Goal: Task Accomplishment & Management: Manage account settings

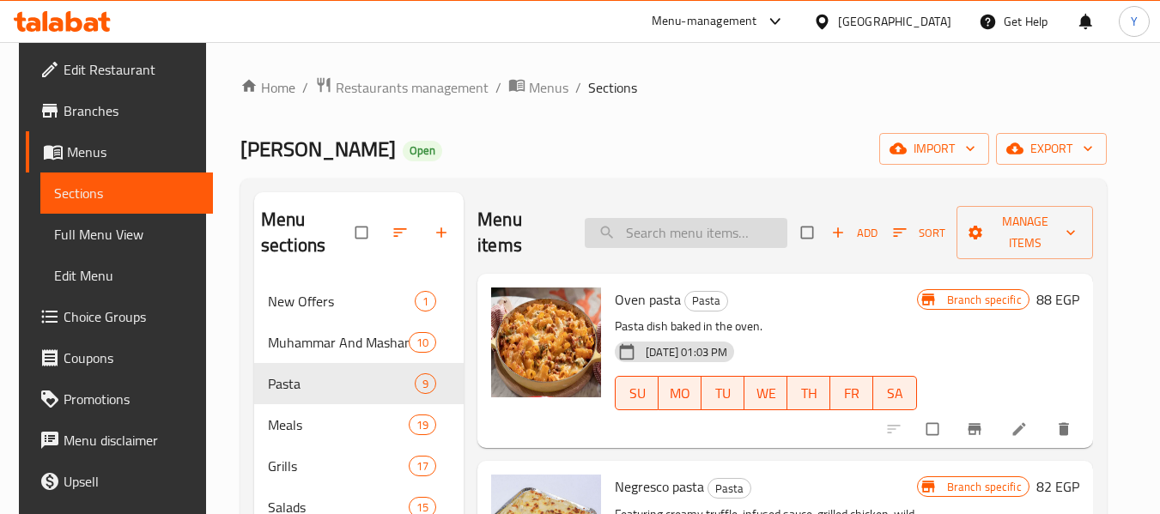
click at [730, 221] on input "search" at bounding box center [686, 233] width 203 height 30
type input "v"
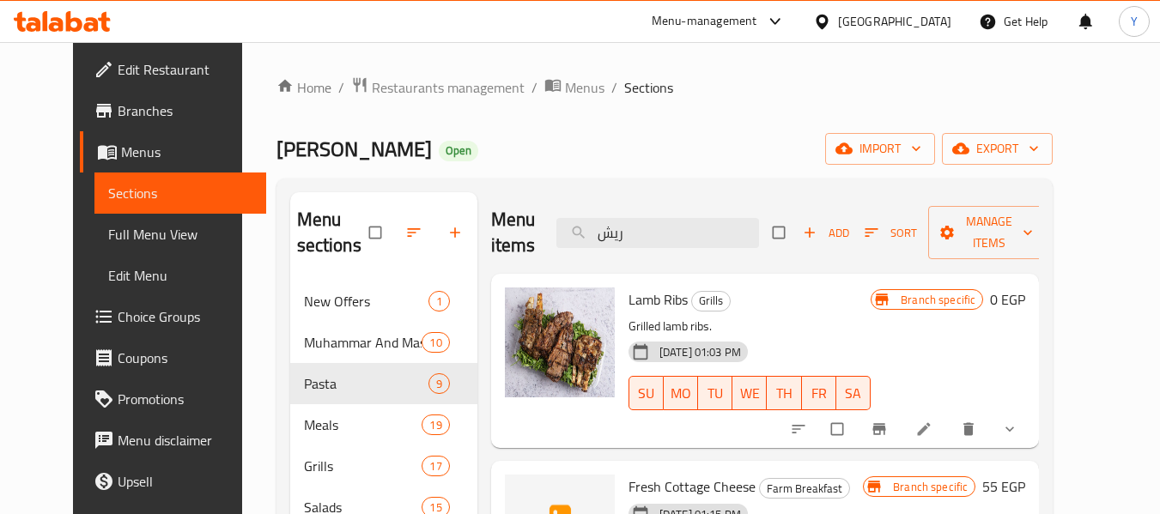
type input "ريش"
click at [1021, 426] on span "show more" at bounding box center [1011, 429] width 21 height 17
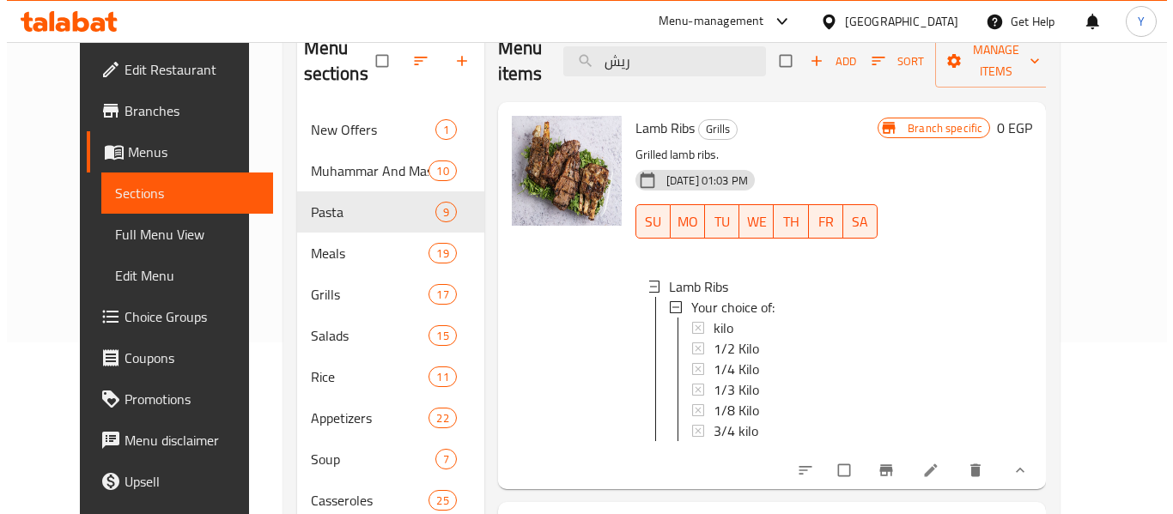
scroll to position [3, 0]
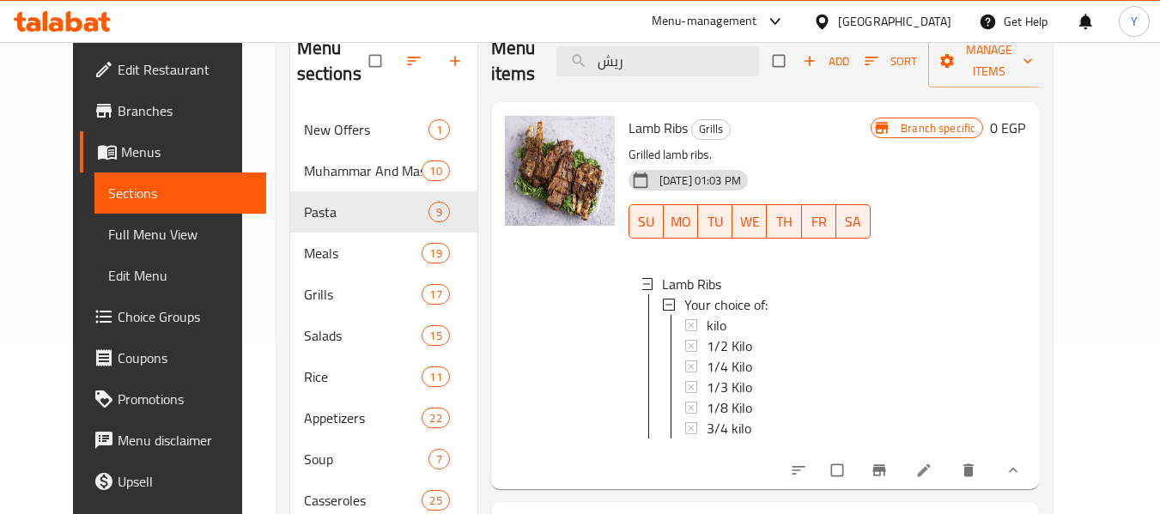
click at [886, 476] on icon "Branch-specific-item" at bounding box center [879, 470] width 13 height 11
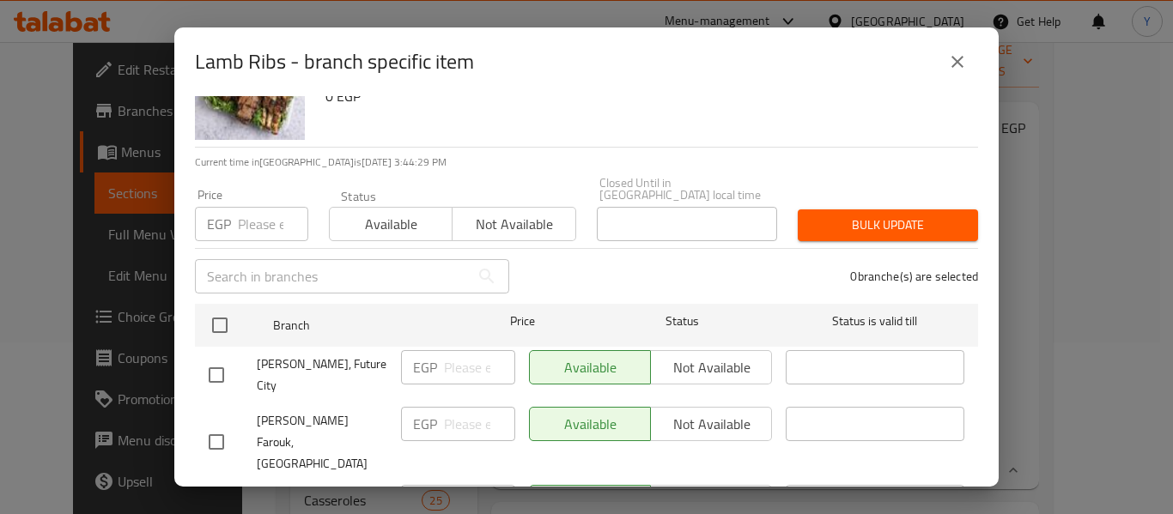
scroll to position [0, 0]
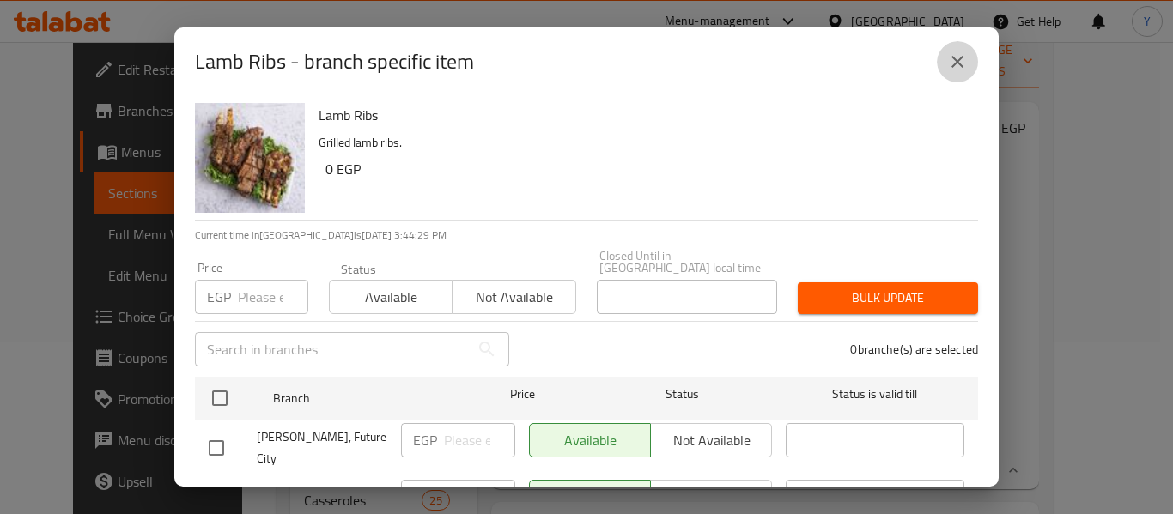
click at [947, 63] on icon "close" at bounding box center [957, 62] width 21 height 21
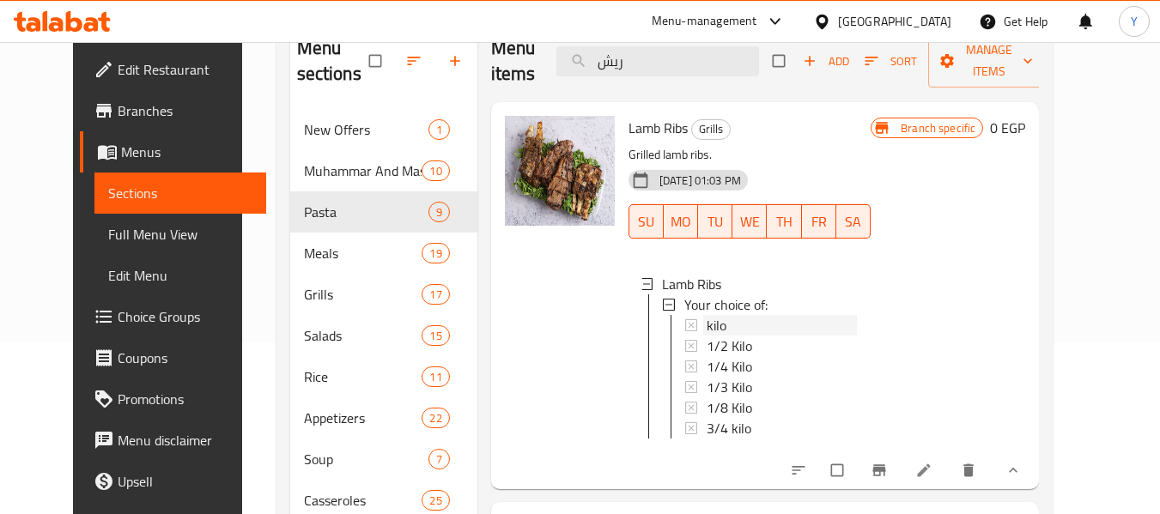
click at [715, 322] on div "kilo" at bounding box center [781, 325] width 150 height 21
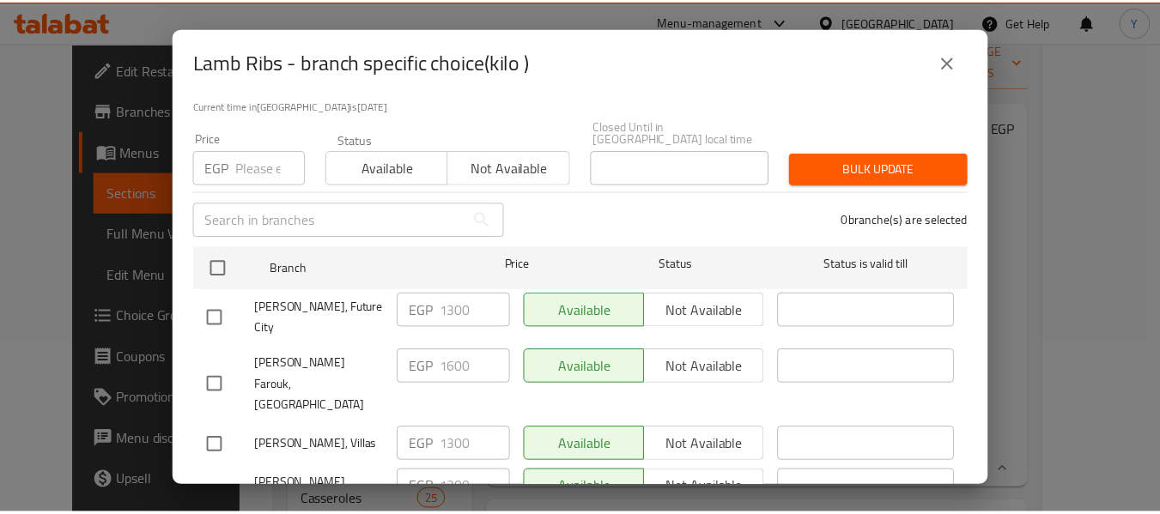
scroll to position [236, 0]
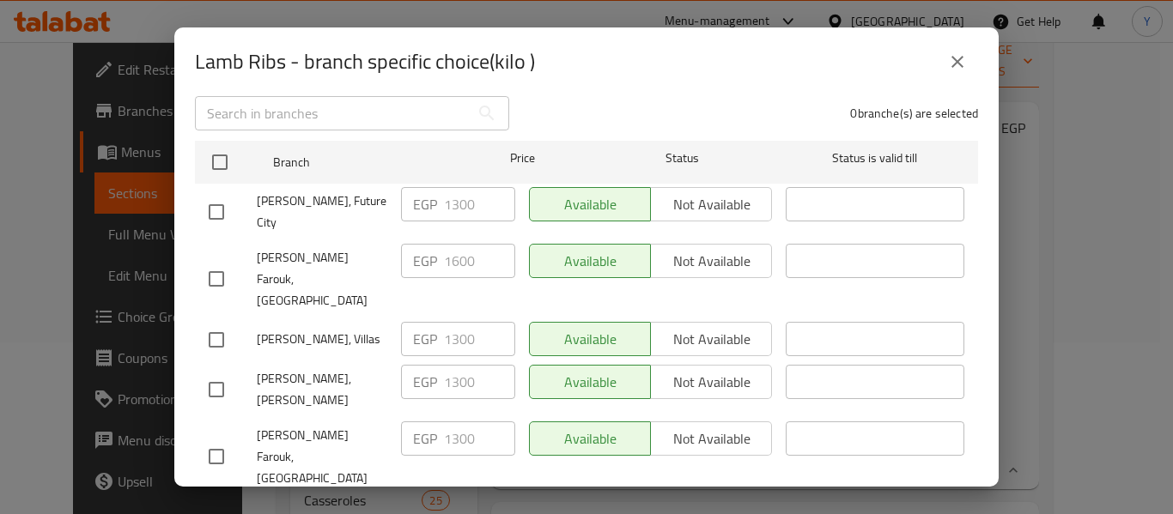
click at [966, 67] on icon "close" at bounding box center [957, 62] width 21 height 21
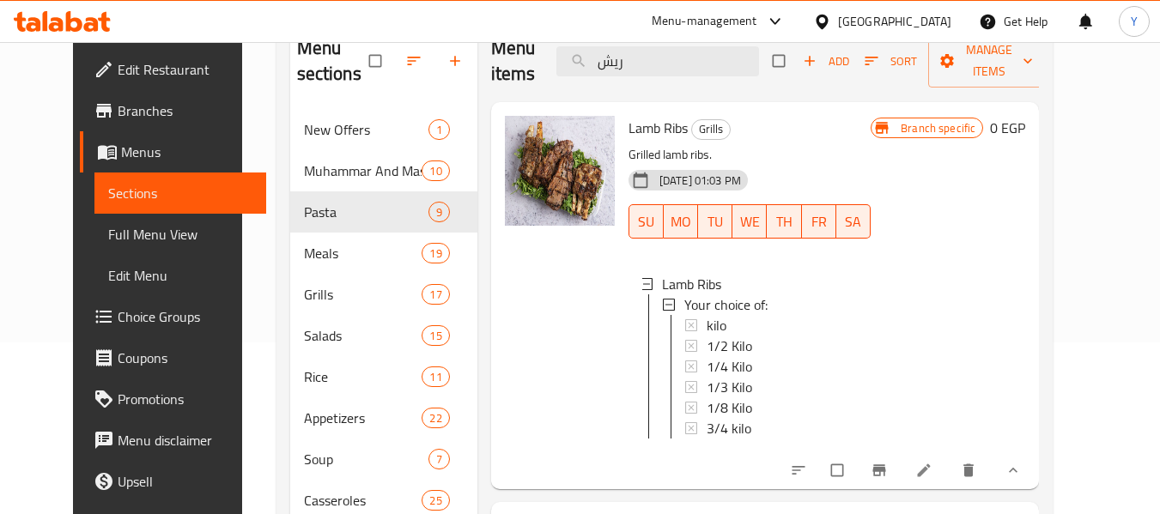
click at [932, 477] on icon at bounding box center [923, 470] width 17 height 17
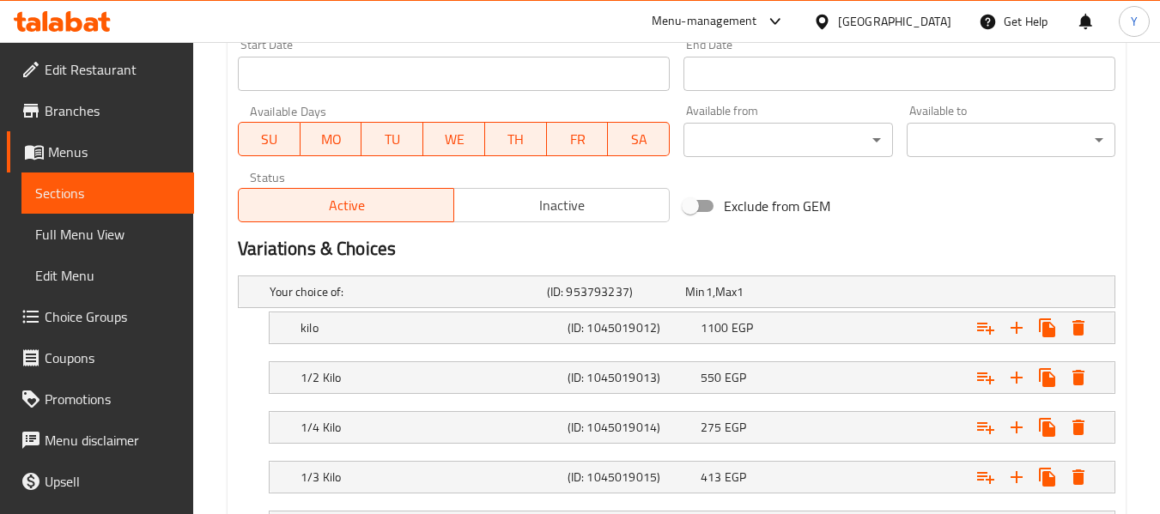
scroll to position [944, 0]
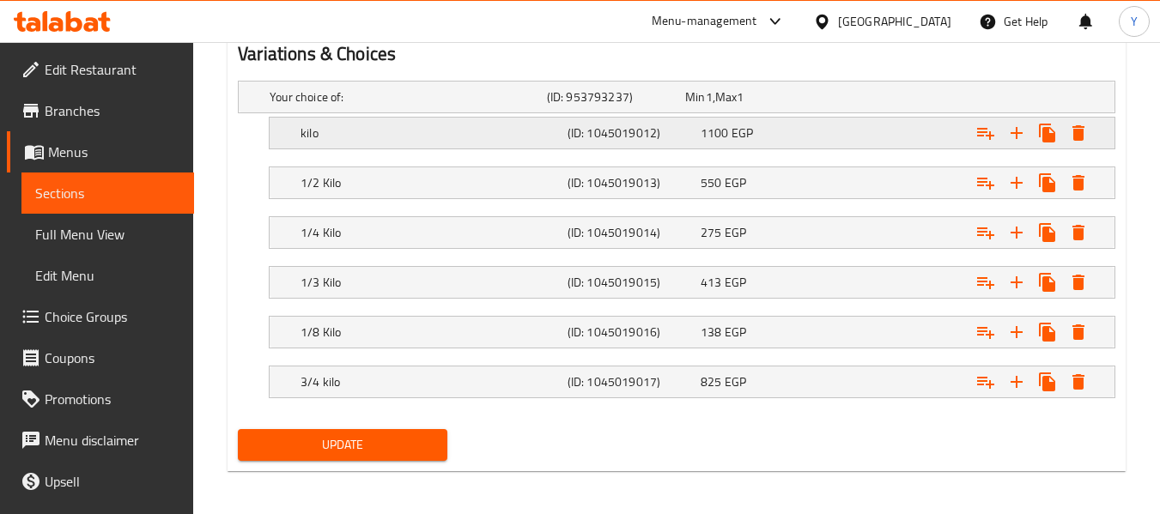
click at [918, 100] on div "Expand" at bounding box center [958, 97] width 277 height 7
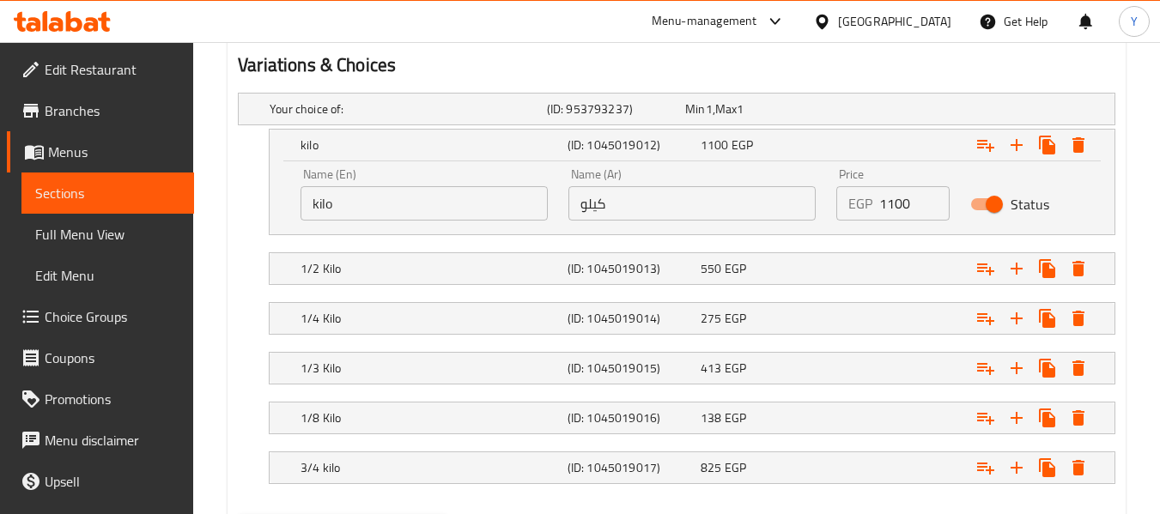
click at [890, 203] on input "1100" at bounding box center [914, 203] width 70 height 34
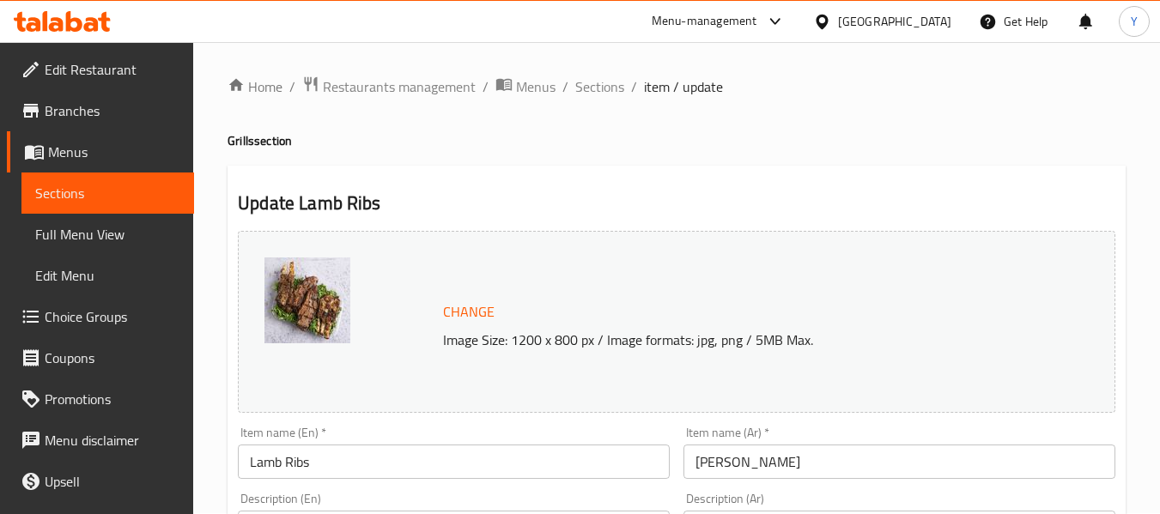
scroll to position [0, 0]
click at [617, 88] on span "Sections" at bounding box center [599, 87] width 49 height 21
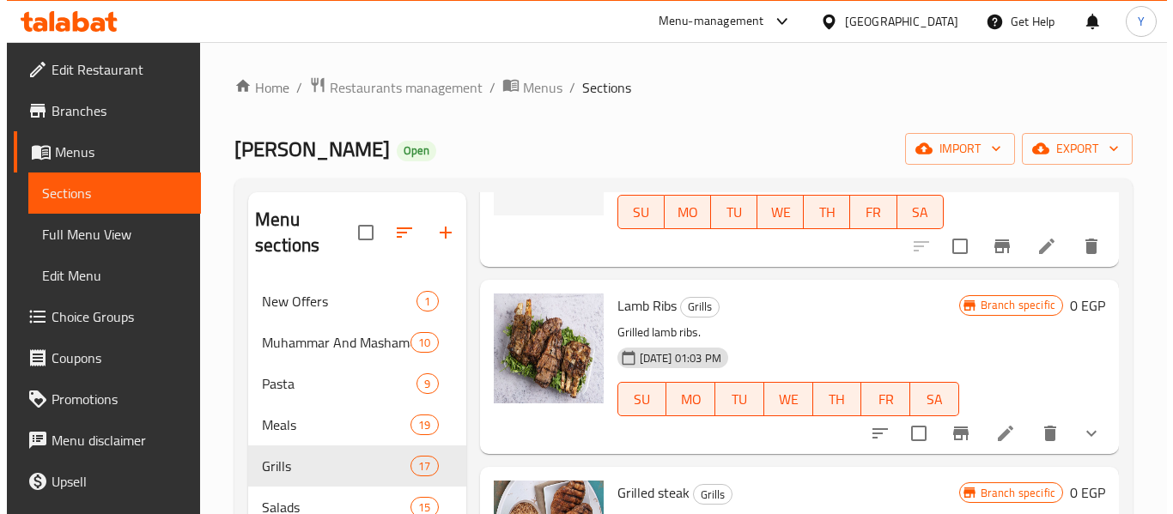
scroll to position [429, 0]
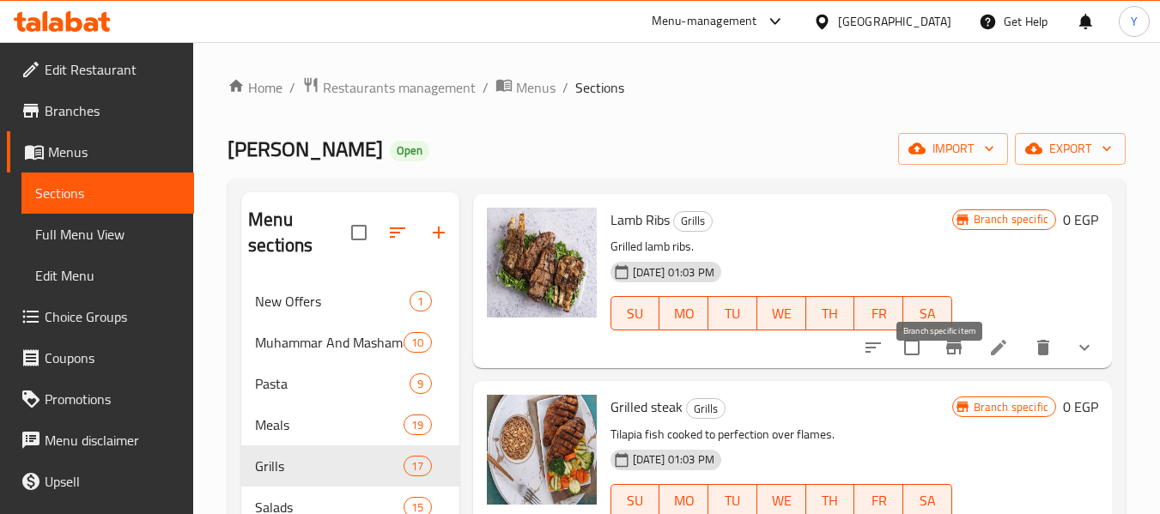
click at [946, 354] on icon "Branch-specific-item" at bounding box center [953, 348] width 15 height 14
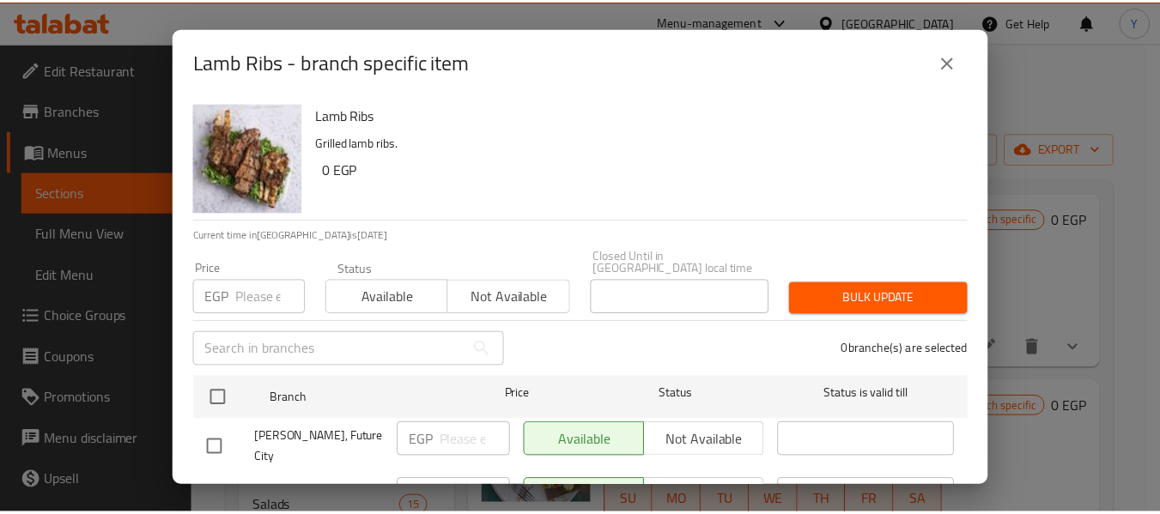
scroll to position [236, 0]
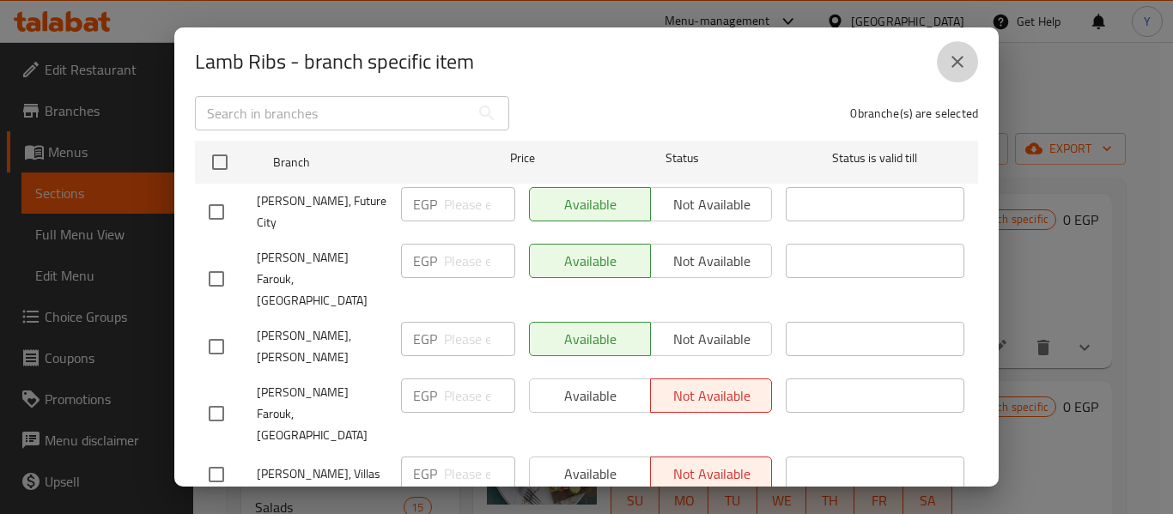
click at [961, 64] on icon "close" at bounding box center [957, 62] width 21 height 21
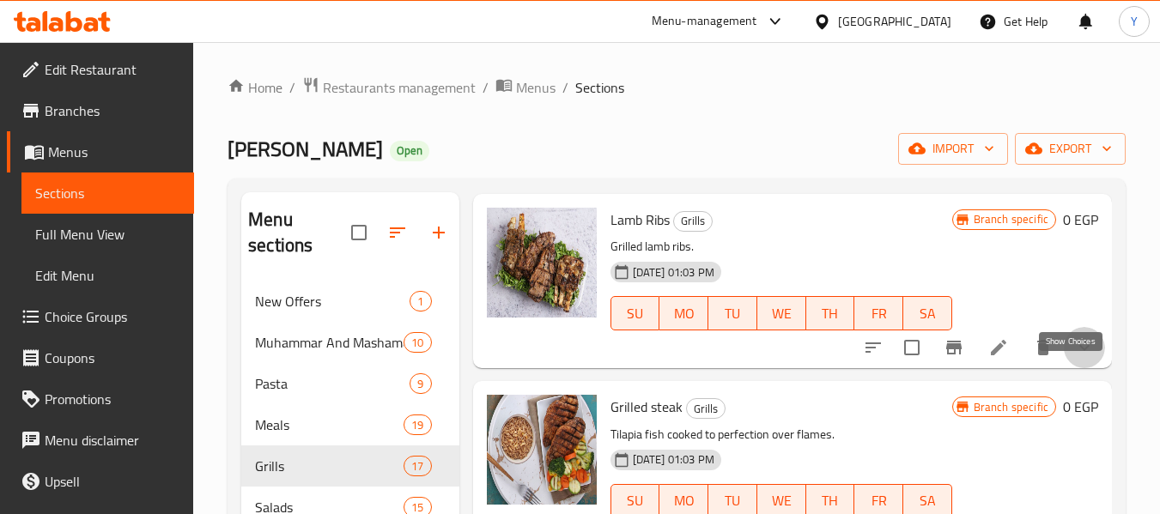
click at [1081, 358] on icon "show more" at bounding box center [1084, 347] width 21 height 21
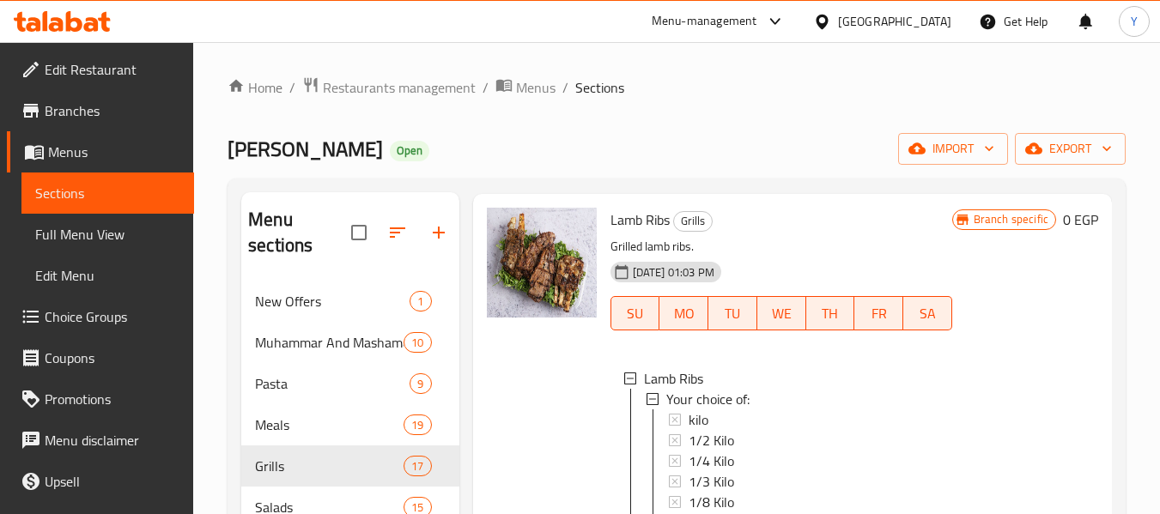
click at [581, 415] on div at bounding box center [542, 387] width 124 height 373
click at [696, 430] on span "kilo" at bounding box center [698, 419] width 20 height 21
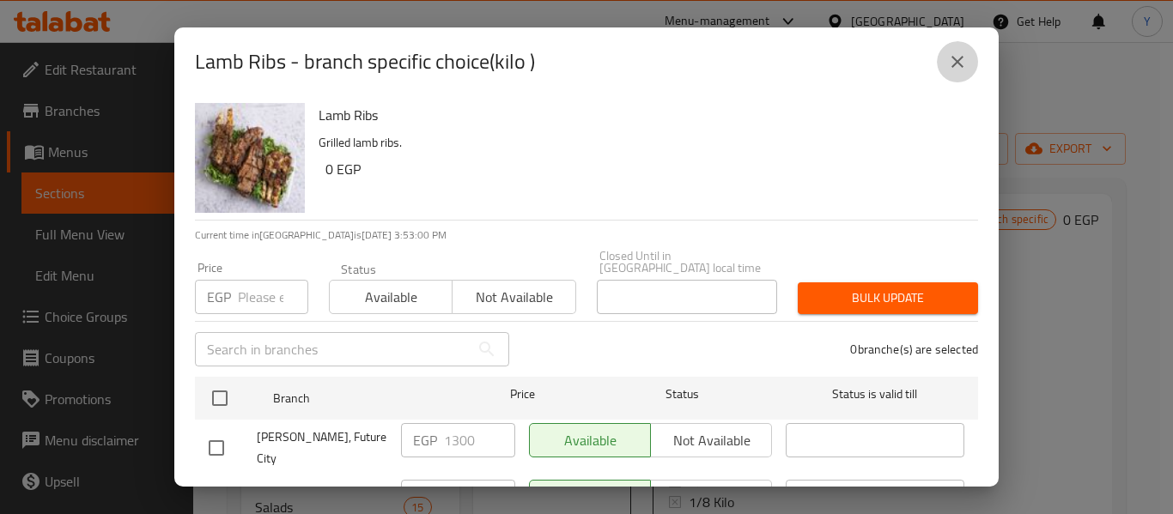
click at [942, 60] on button "close" at bounding box center [956, 61] width 41 height 41
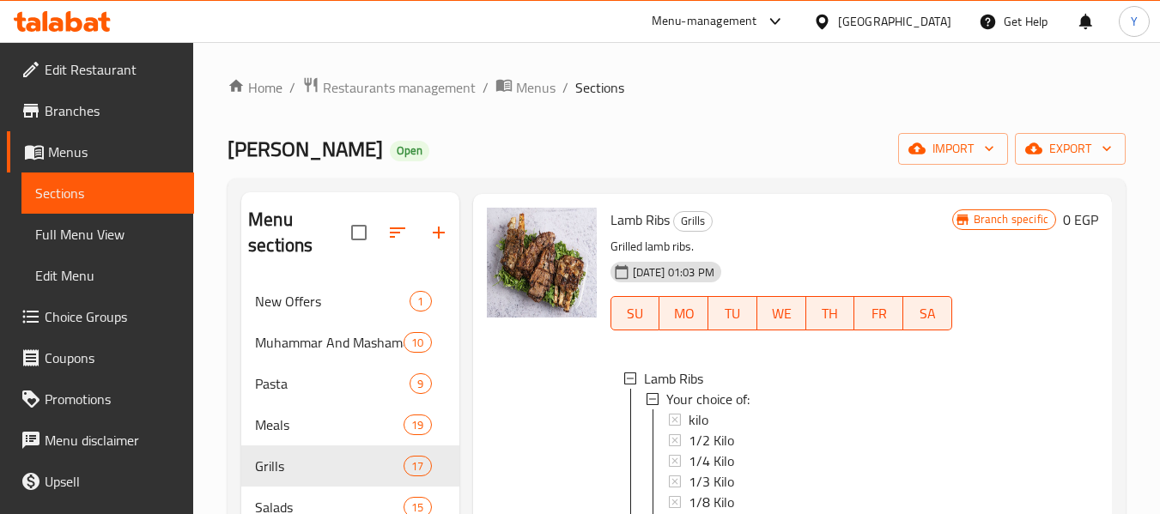
click at [147, 125] on link "Branches" at bounding box center [100, 110] width 187 height 41
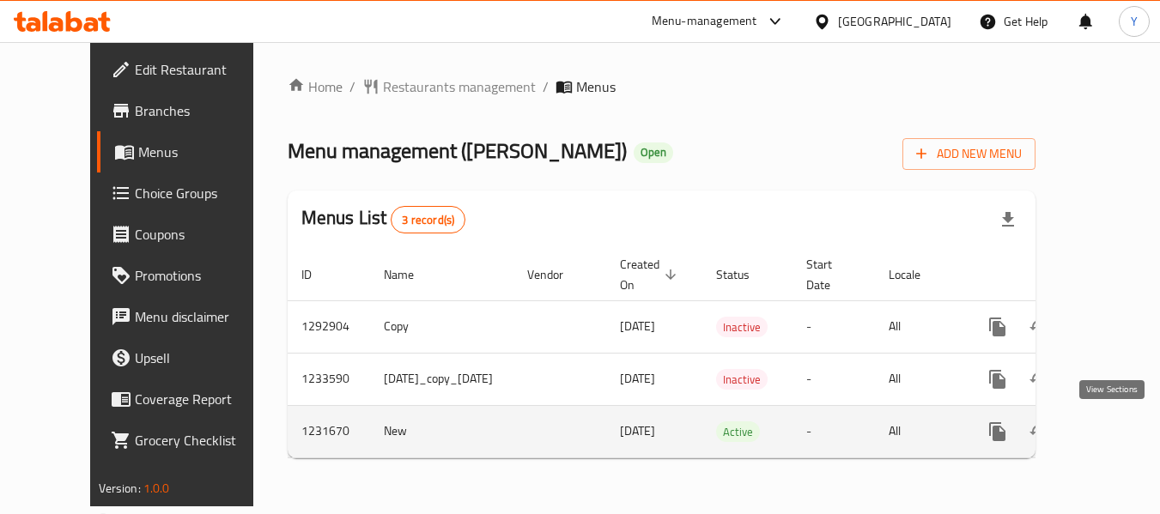
click at [1111, 433] on icon "enhanced table" at bounding box center [1121, 431] width 21 height 21
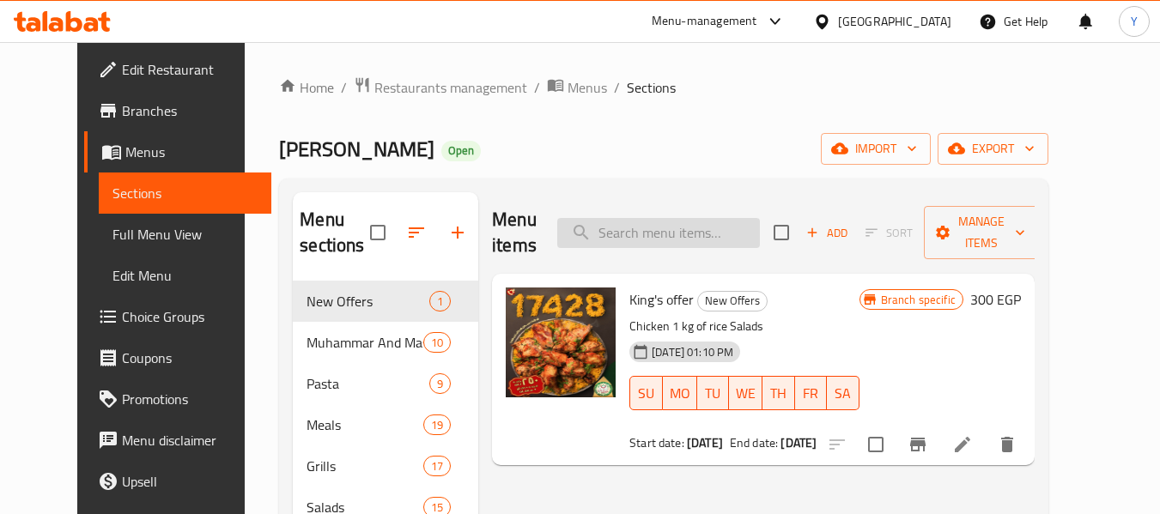
click at [673, 231] on input "search" at bounding box center [658, 233] width 203 height 30
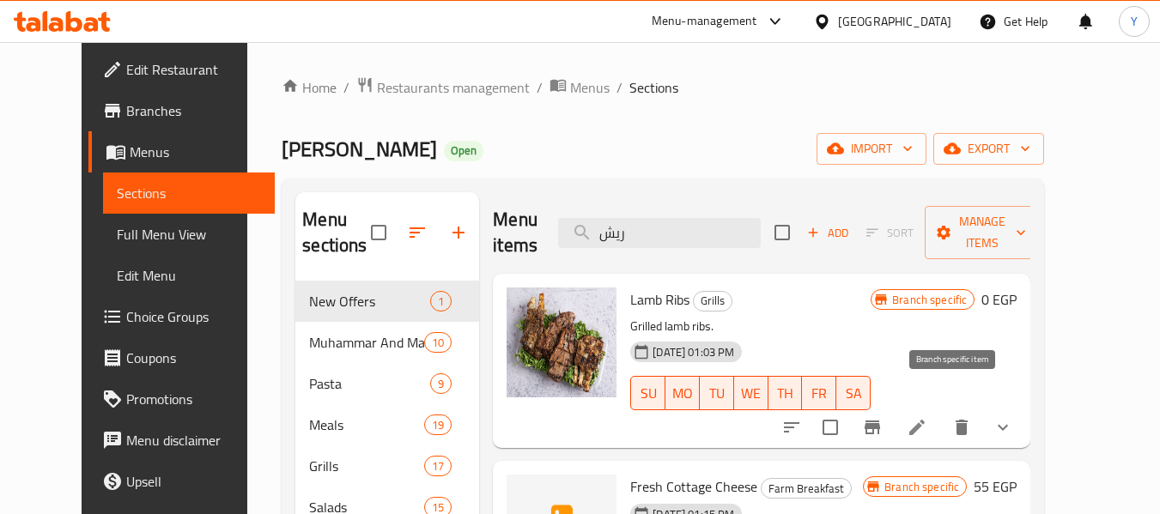
type input "ريش"
click at [882, 417] on icon "Branch-specific-item" at bounding box center [872, 427] width 21 height 21
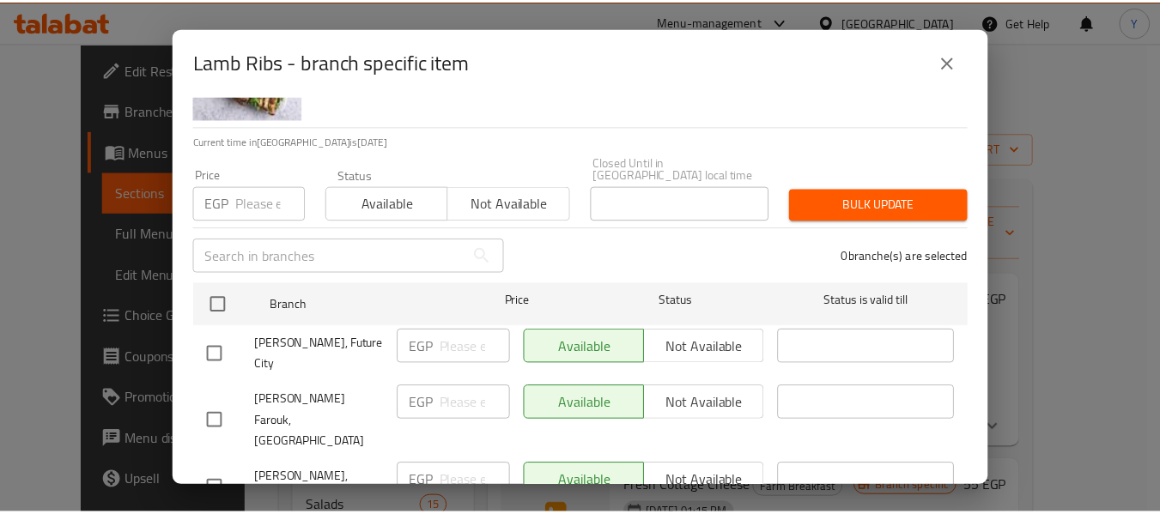
scroll to position [236, 0]
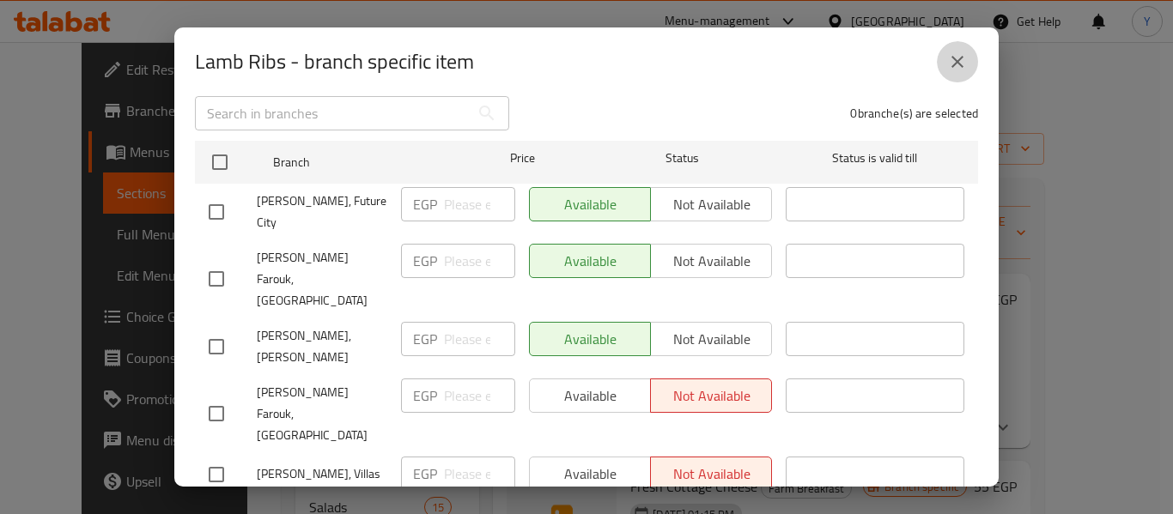
click at [969, 60] on button "close" at bounding box center [956, 61] width 41 height 41
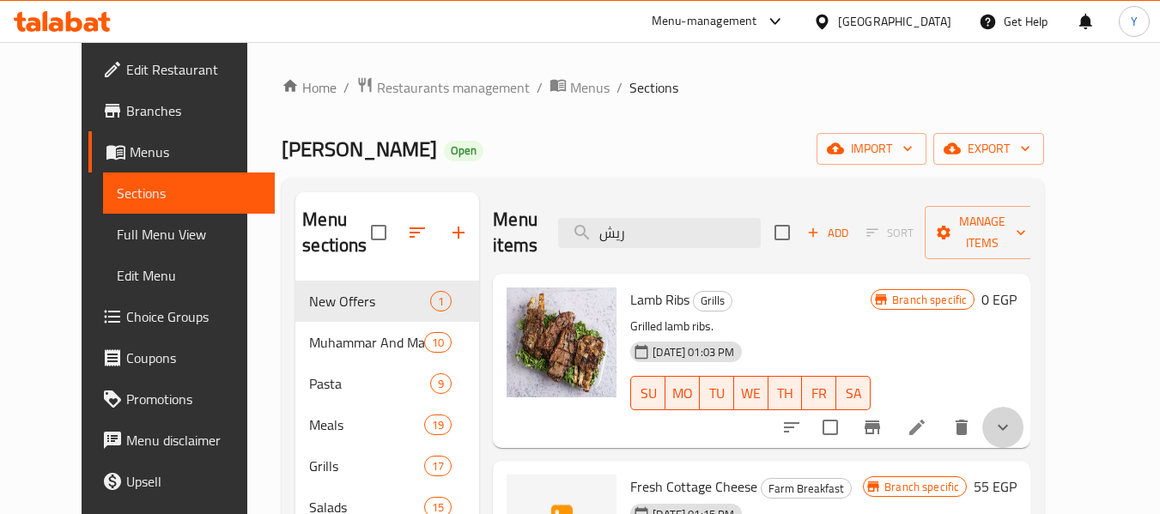
click at [1013, 417] on icon "show more" at bounding box center [1002, 427] width 21 height 21
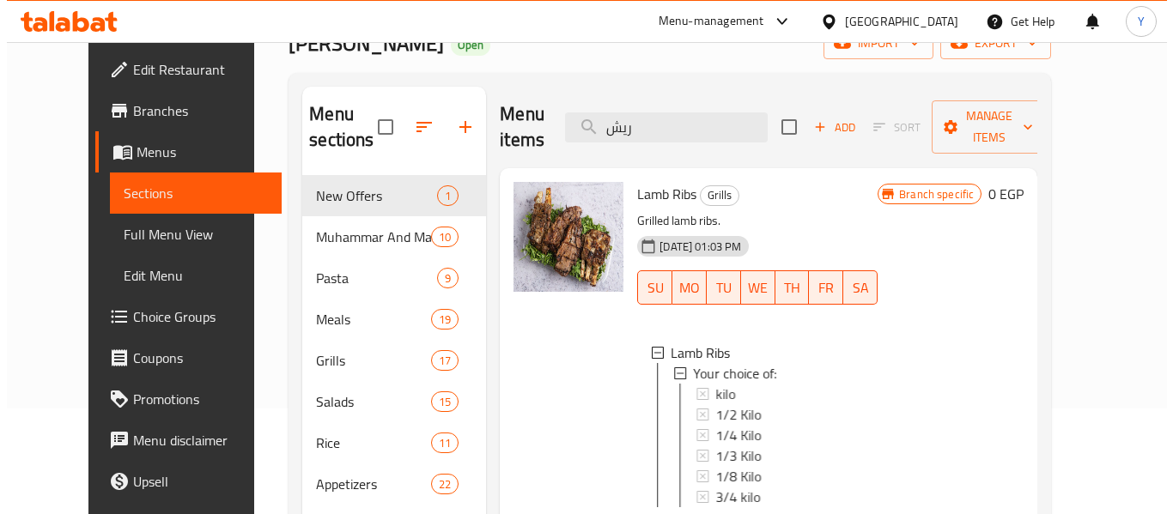
scroll to position [343, 0]
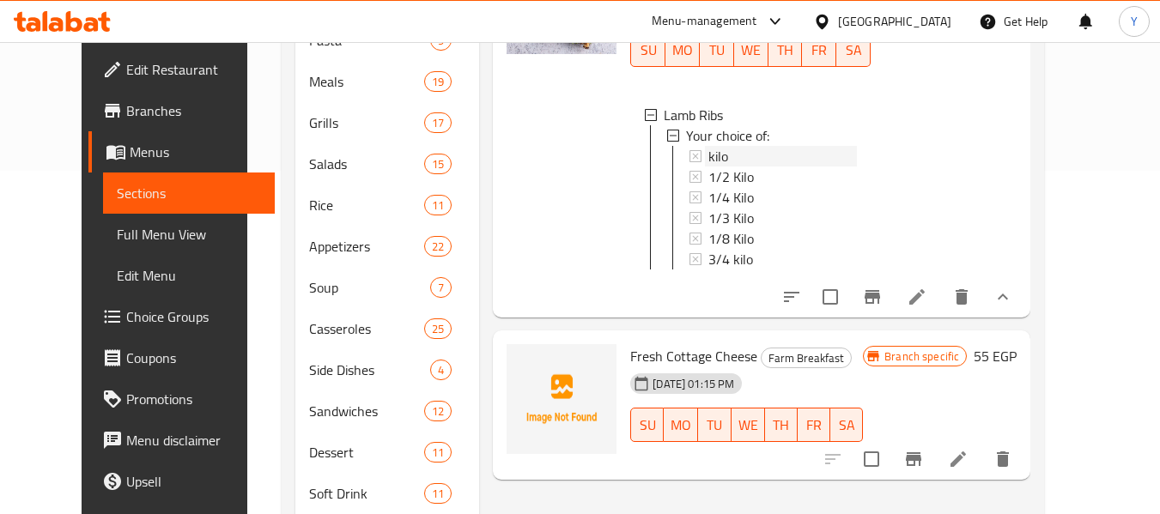
click at [753, 146] on div "kilo" at bounding box center [782, 156] width 148 height 21
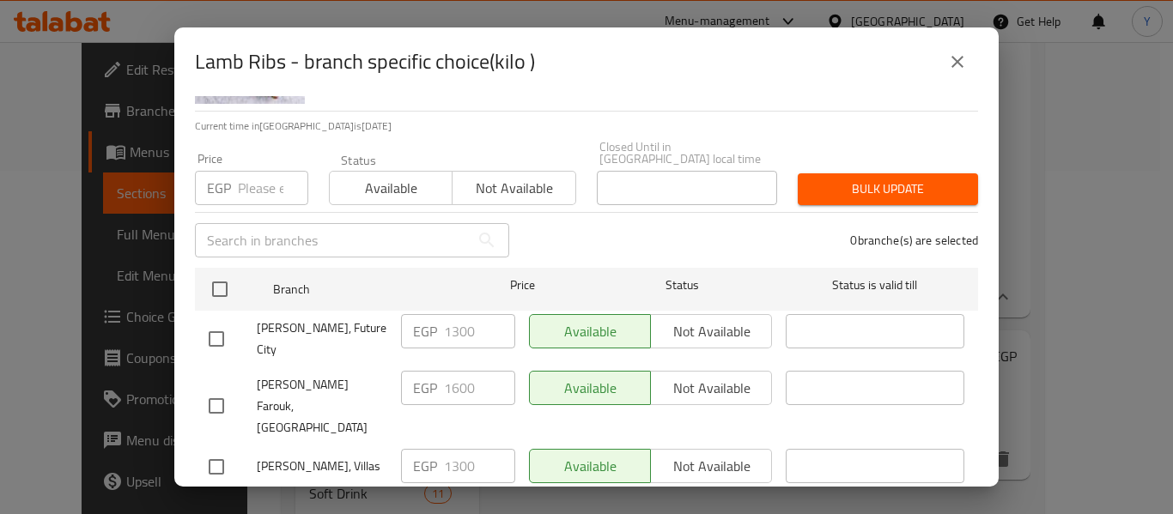
scroll to position [236, 0]
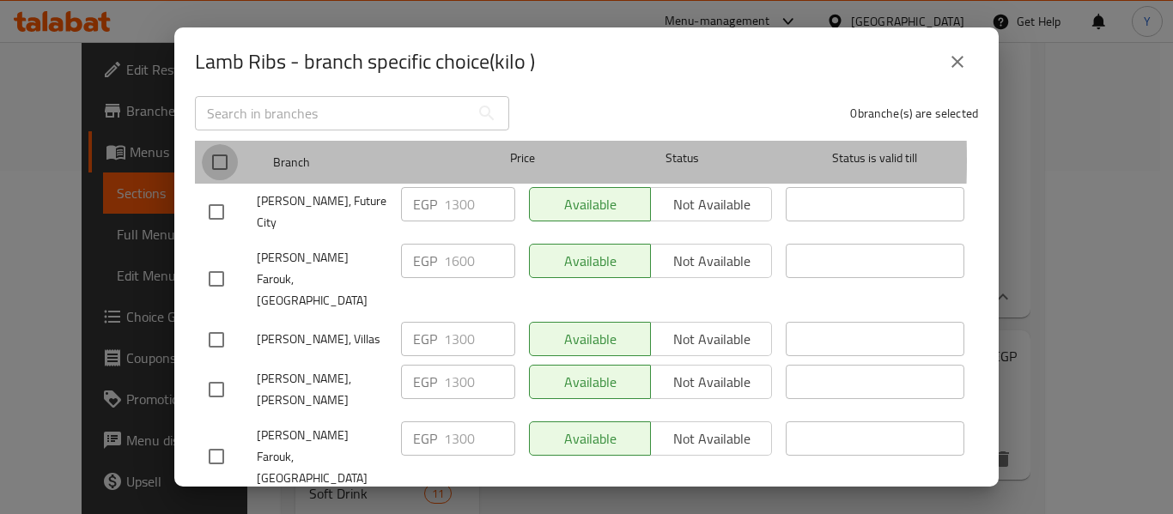
click at [220, 148] on input "checkbox" at bounding box center [220, 162] width 36 height 36
checkbox input "true"
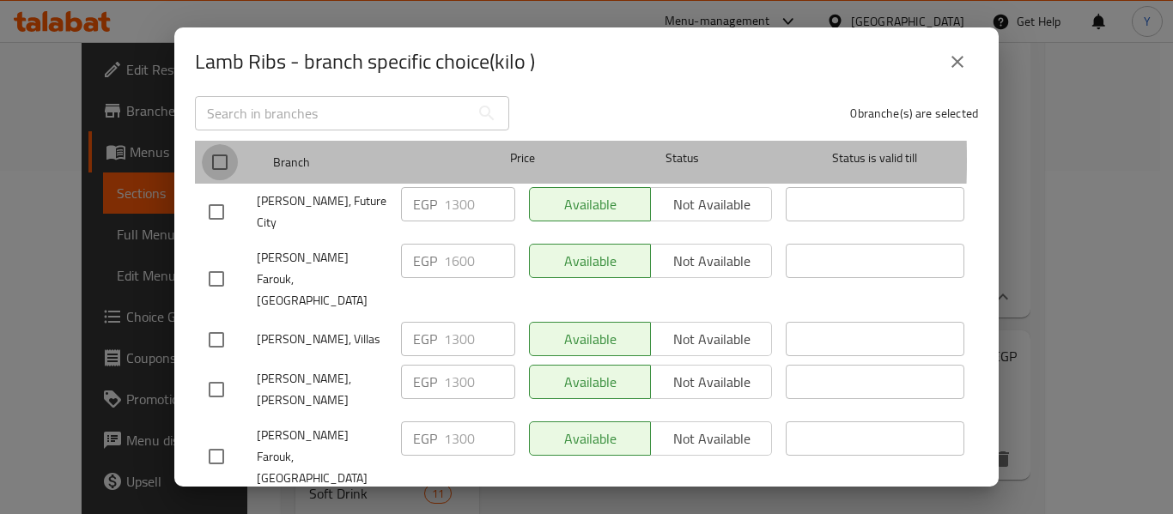
checkbox input "true"
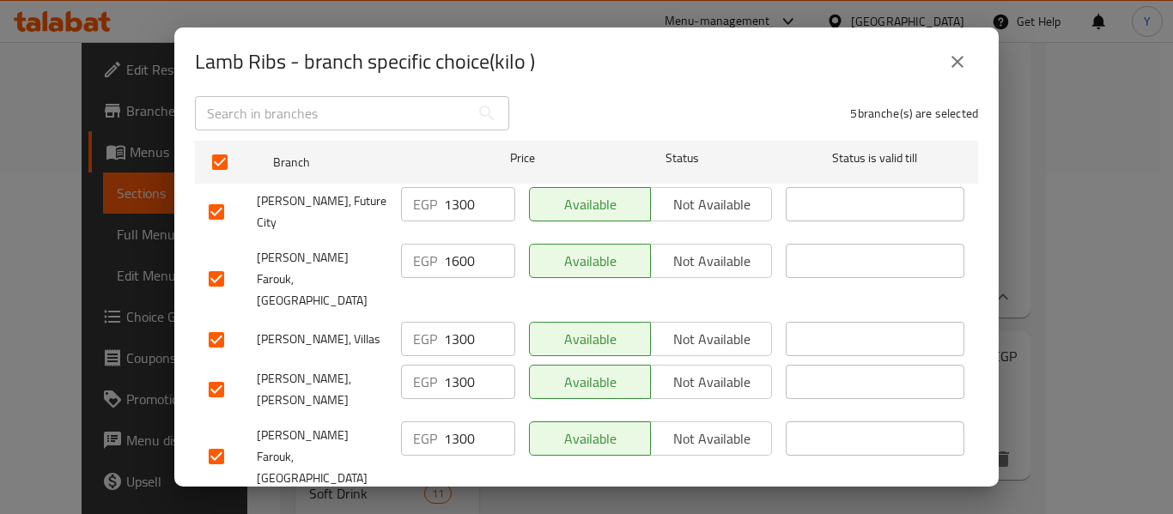
scroll to position [0, 0]
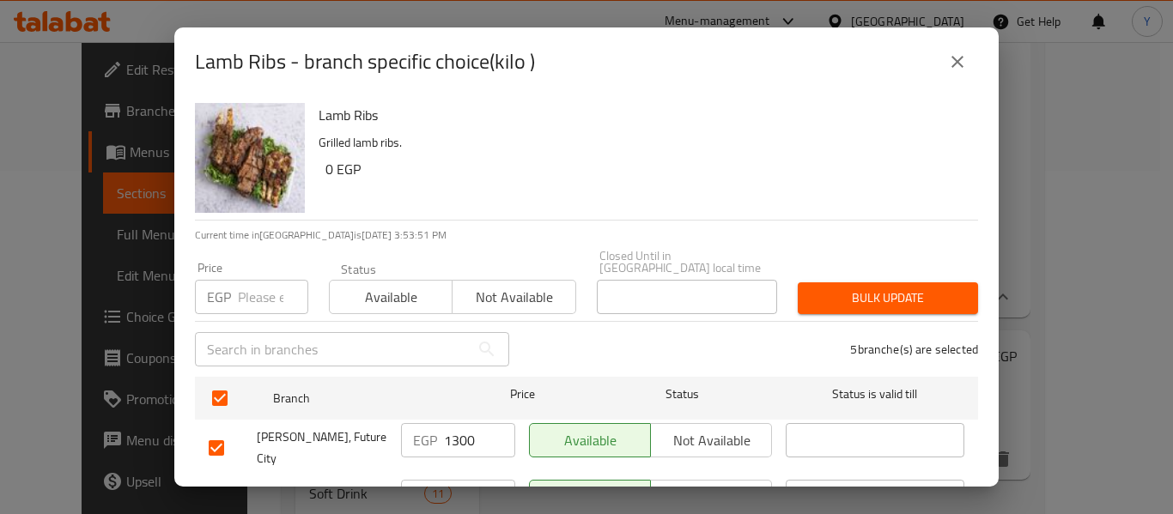
click at [252, 288] on input "number" at bounding box center [273, 297] width 70 height 34
type input "1300"
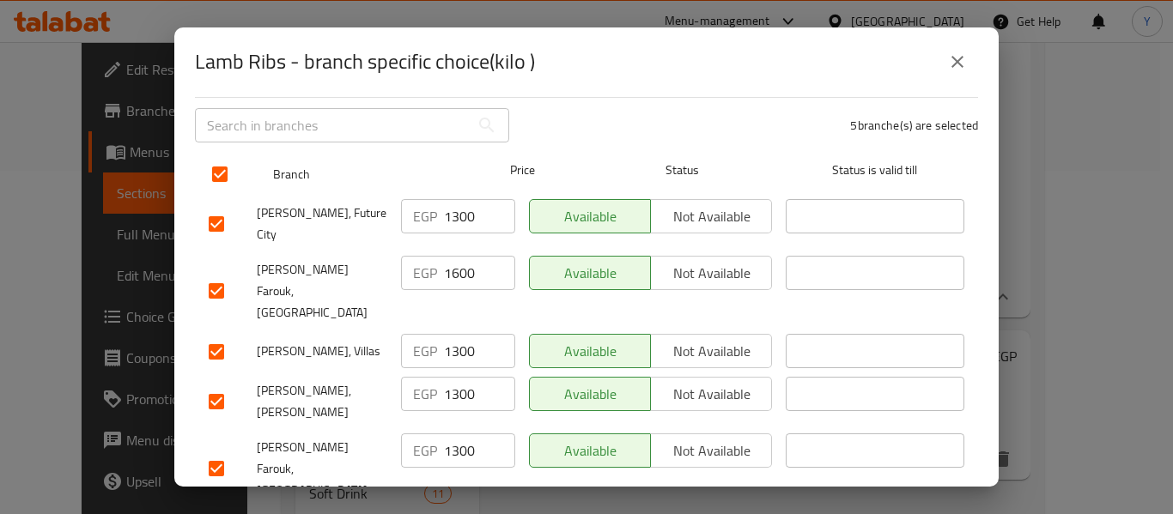
scroll to position [236, 0]
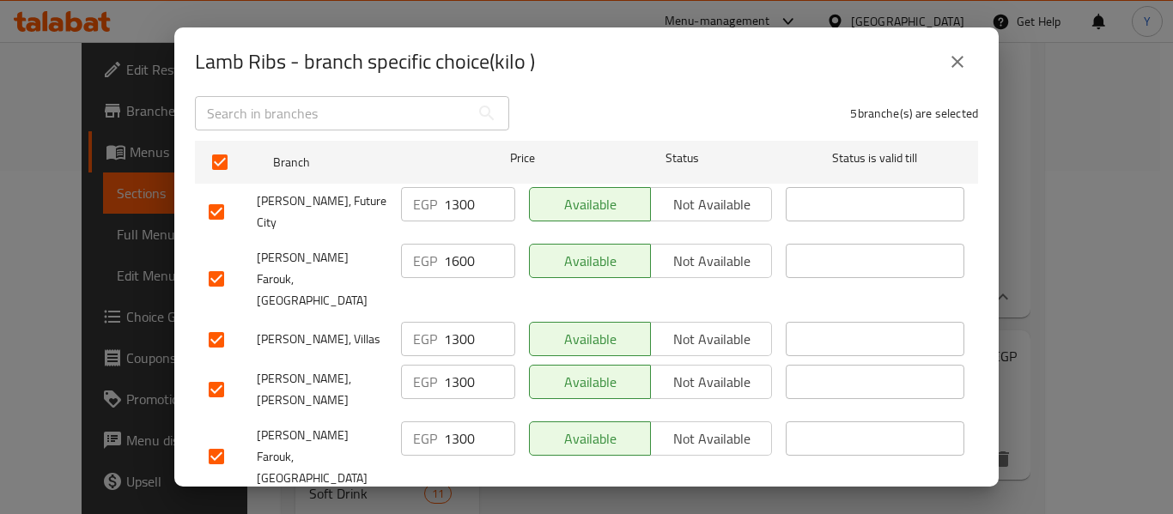
click at [462, 253] on input "1600" at bounding box center [479, 261] width 71 height 34
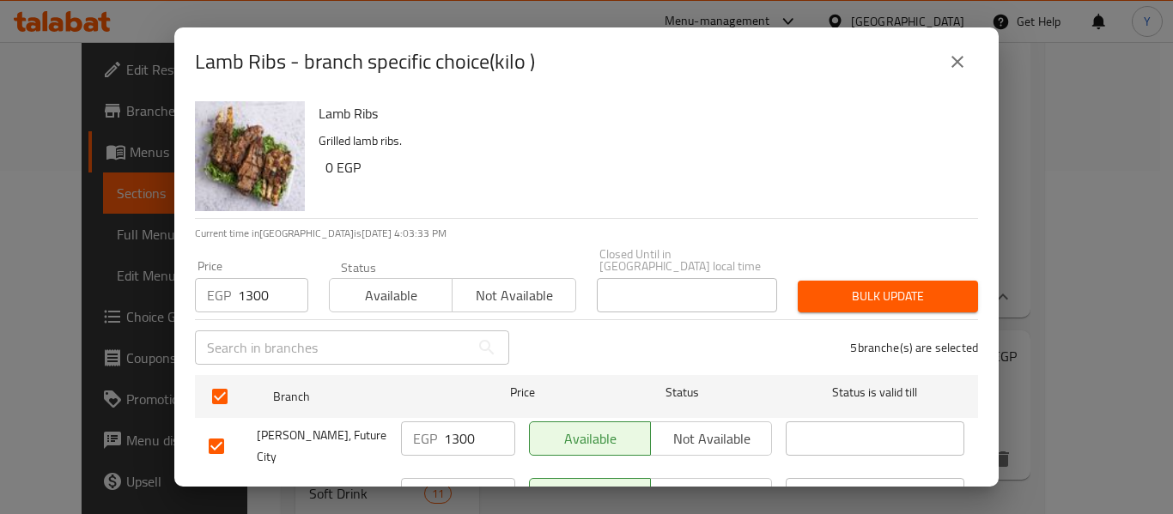
scroll to position [0, 0]
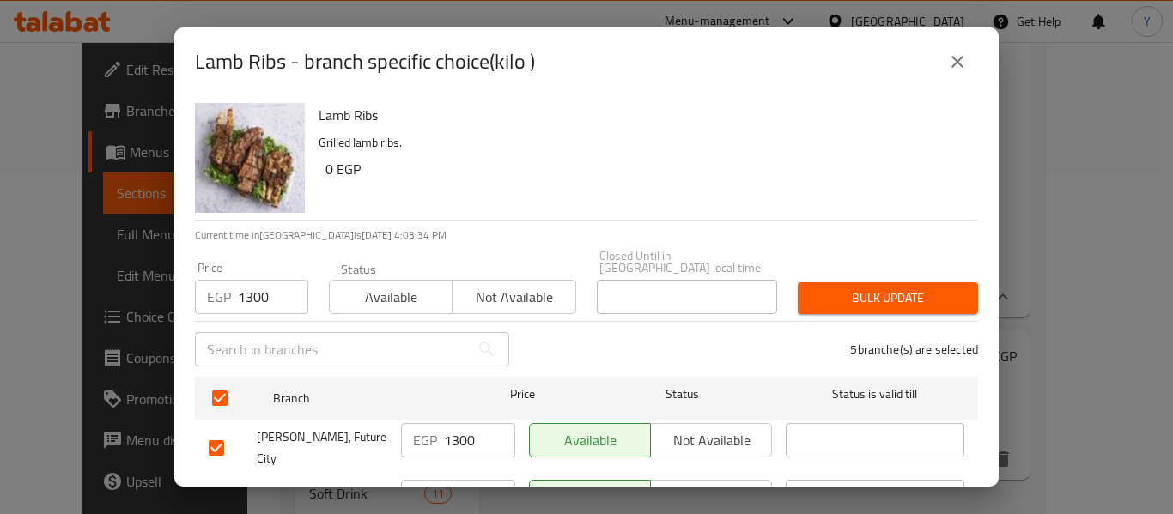
click at [945, 70] on button "close" at bounding box center [956, 61] width 41 height 41
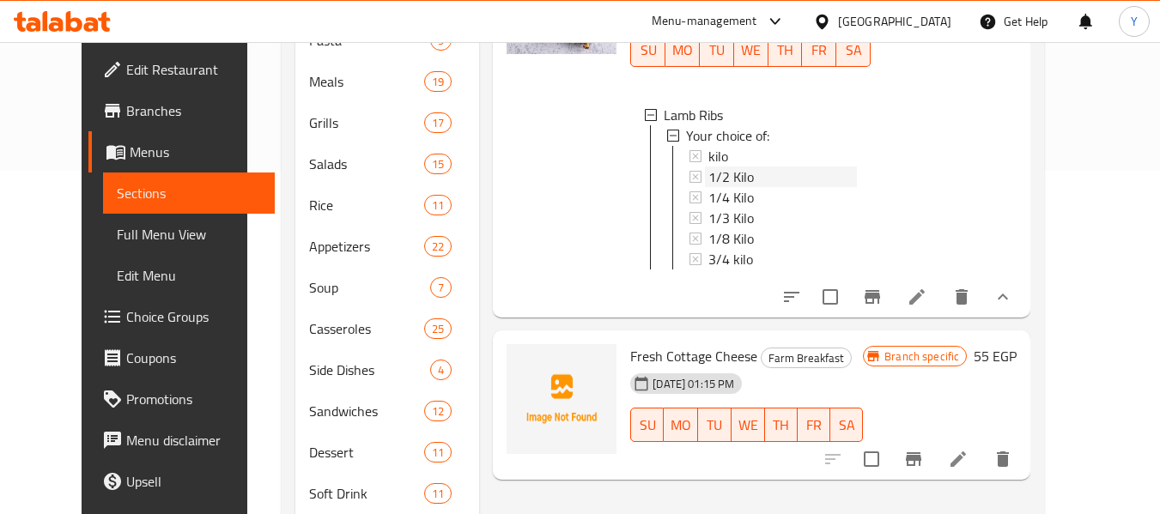
click at [708, 167] on span "1/2 Kilo" at bounding box center [730, 177] width 45 height 21
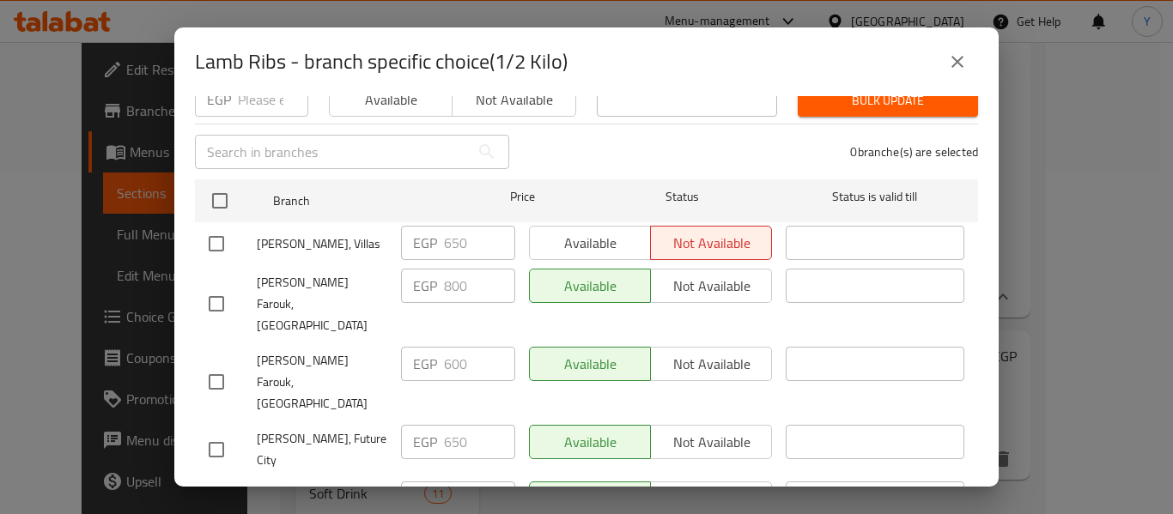
scroll to position [236, 0]
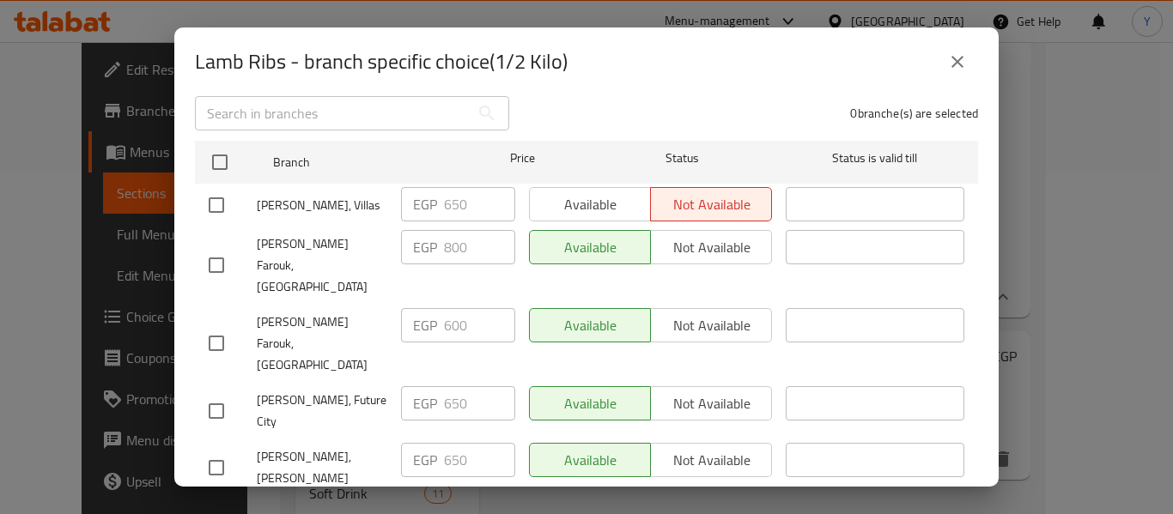
click at [452, 420] on ul "Branch Price Status Status is valid till Al Malk Farouk, Villas EGP 650 ​ Avail…" at bounding box center [586, 318] width 783 height 369
click at [962, 53] on icon "close" at bounding box center [957, 62] width 21 height 21
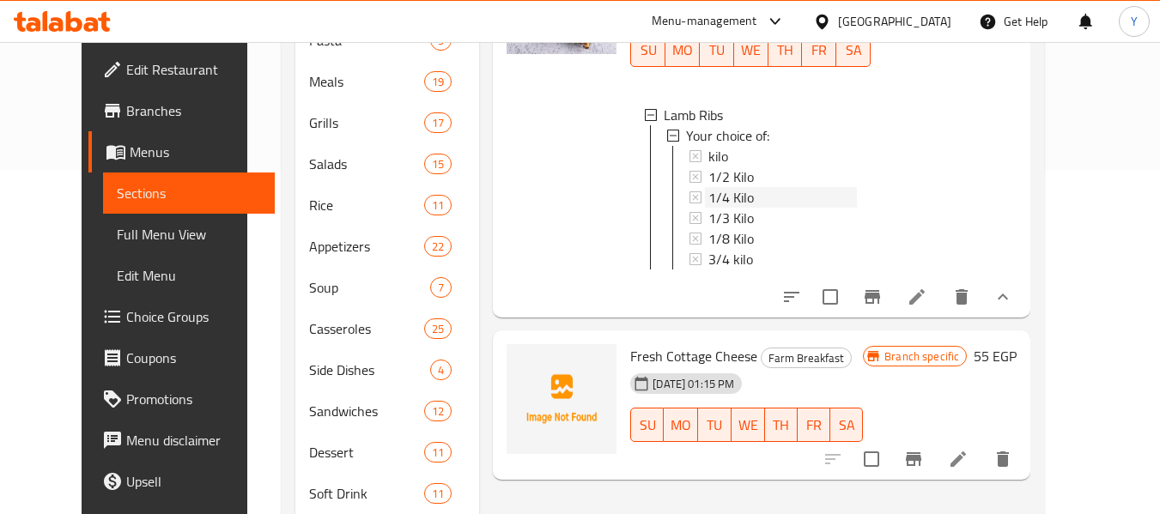
click at [776, 187] on div "1/4 Kilo" at bounding box center [782, 197] width 148 height 21
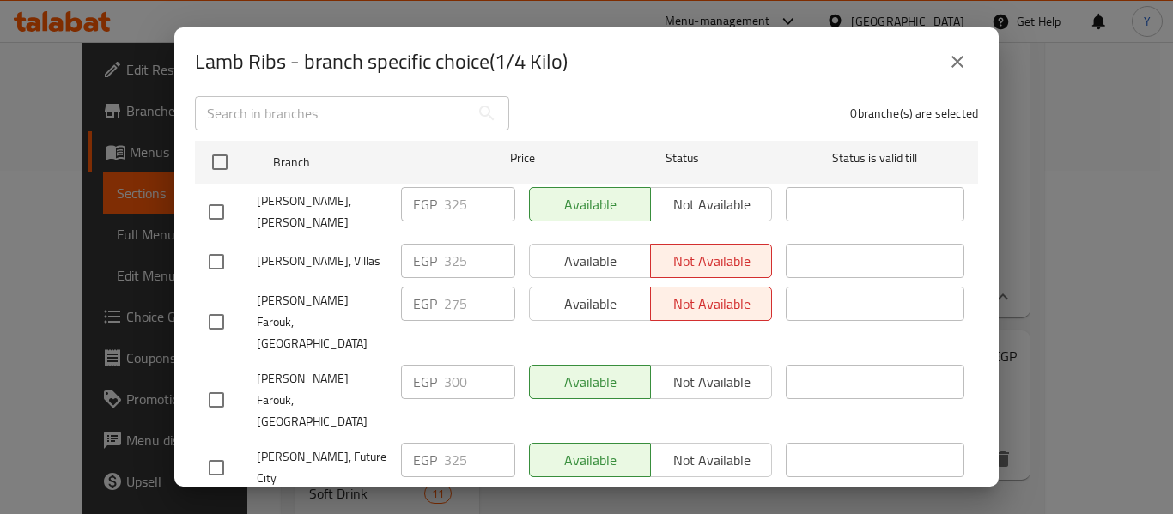
click at [416, 288] on div "EGP 275 ​" at bounding box center [458, 304] width 114 height 34
click at [441, 419] on ul "Branch Price Status Status is valid till Al Malk Farouk, Saad Zaghloul EGP 325 …" at bounding box center [586, 318] width 783 height 369
drag, startPoint x: 915, startPoint y: 64, endPoint x: 926, endPoint y: 64, distance: 11.2
click at [920, 64] on div "Lamb Ribs - branch specific choice(1/4 Kilo)" at bounding box center [586, 61] width 783 height 41
click at [945, 63] on button "close" at bounding box center [956, 61] width 41 height 41
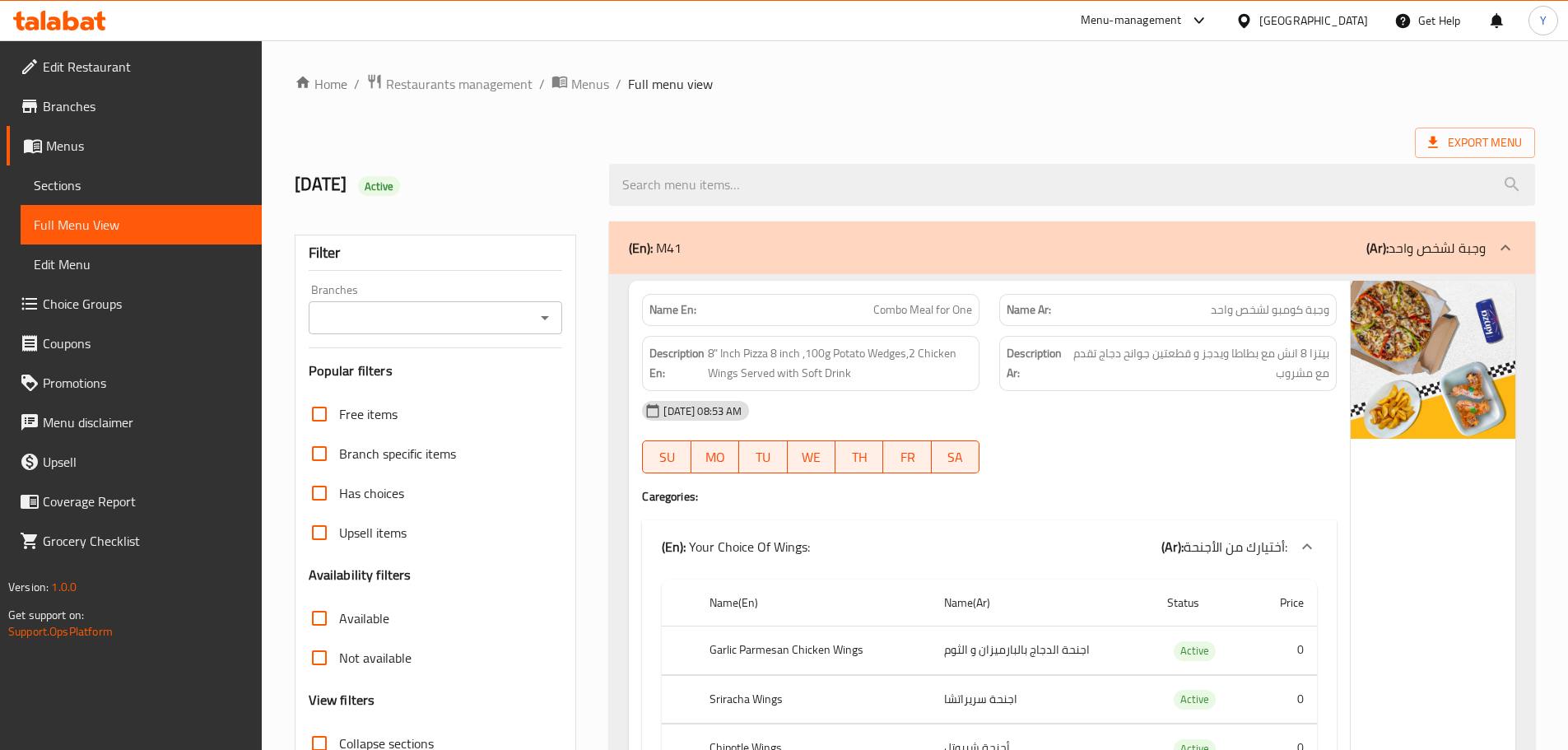
click at [1343, 23] on div "[GEOGRAPHIC_DATA]" at bounding box center [1313, 20] width 108 height 18
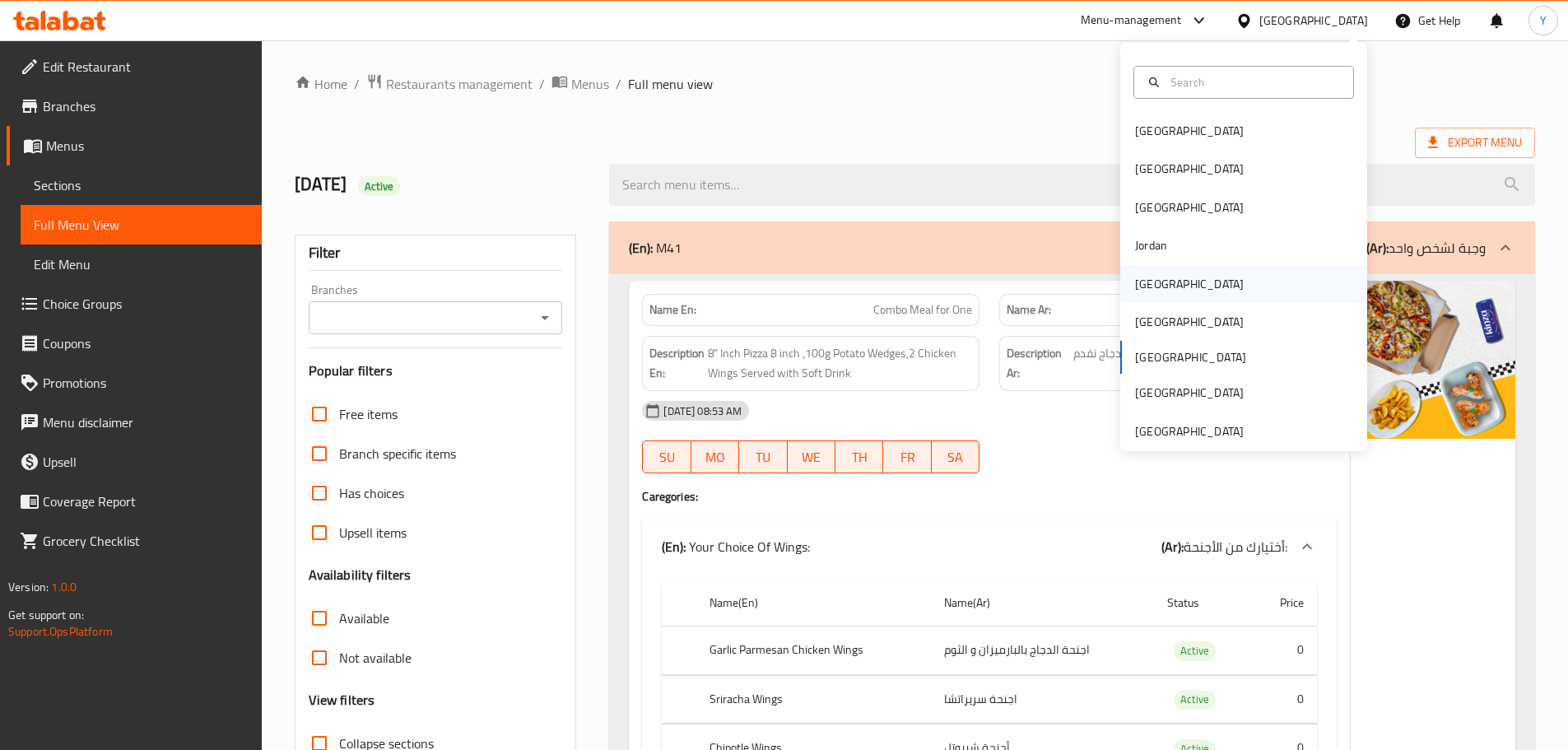
click at [1169, 285] on div "[GEOGRAPHIC_DATA]" at bounding box center [1189, 283] width 135 height 37
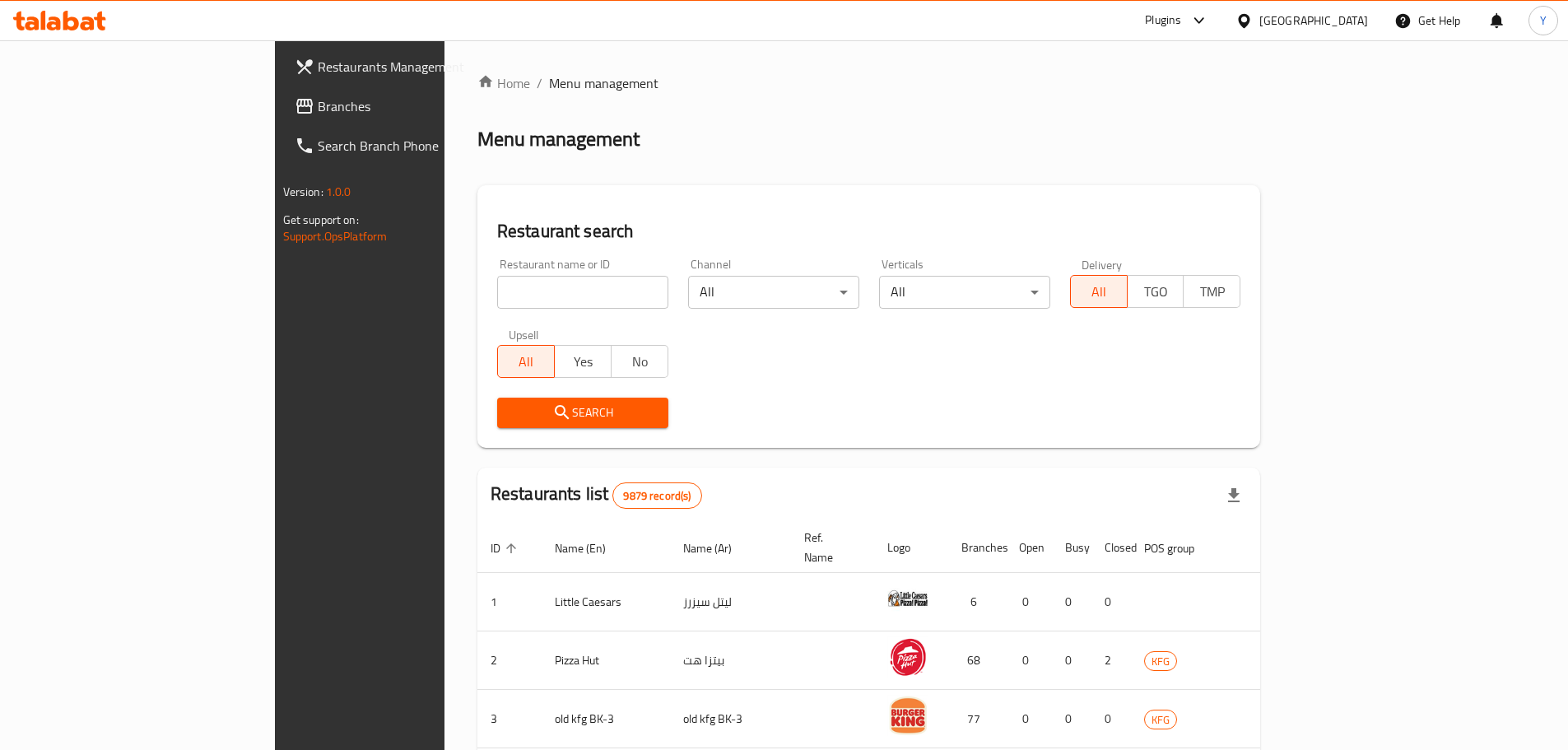
click at [512, 281] on input "search" at bounding box center [582, 293] width 172 height 33
paste input "15785"
type input "15785"
click button "Search" at bounding box center [582, 413] width 172 height 31
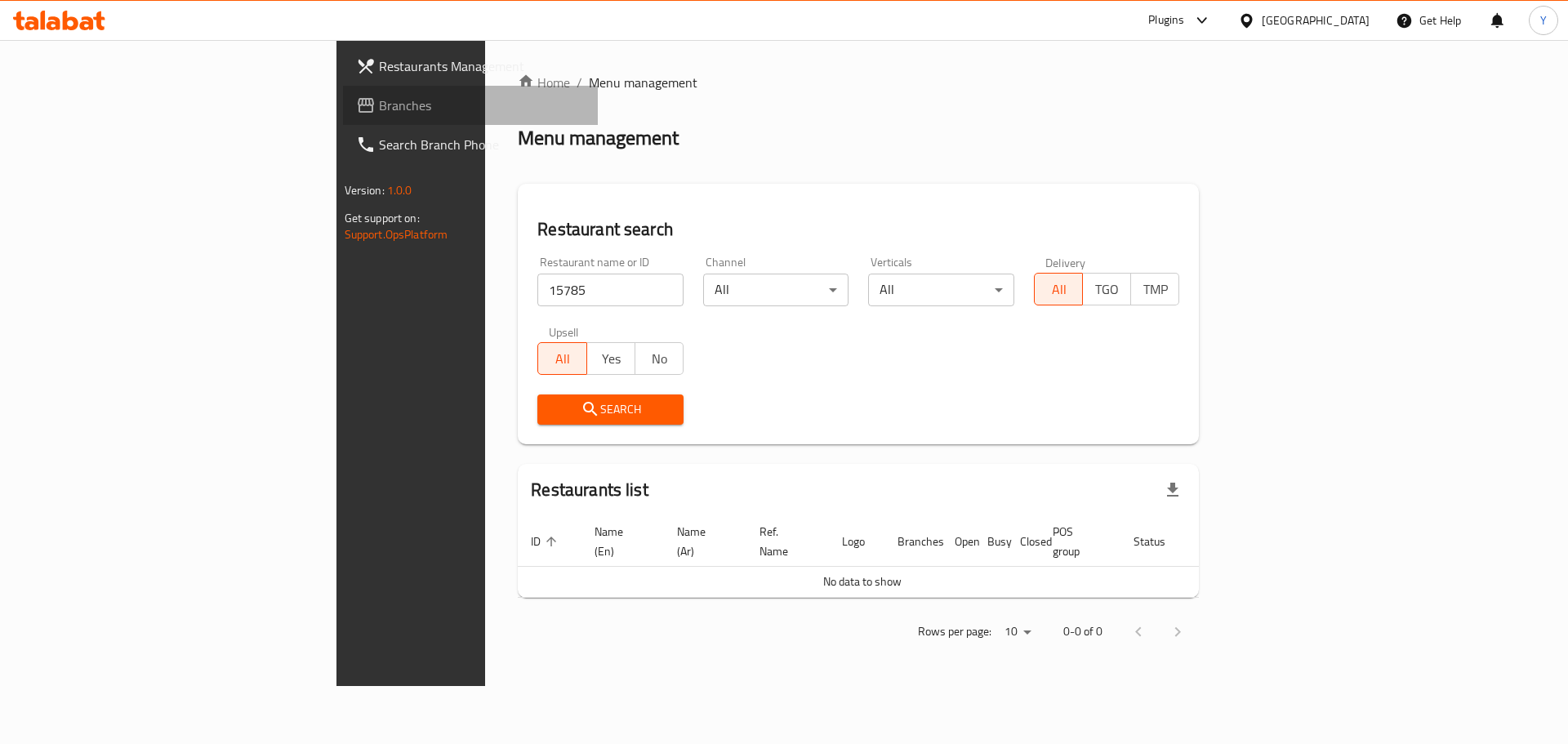
click at [343, 91] on link "Branches" at bounding box center [471, 105] width 256 height 39
